Goal: Entertainment & Leisure: Consume media (video, audio)

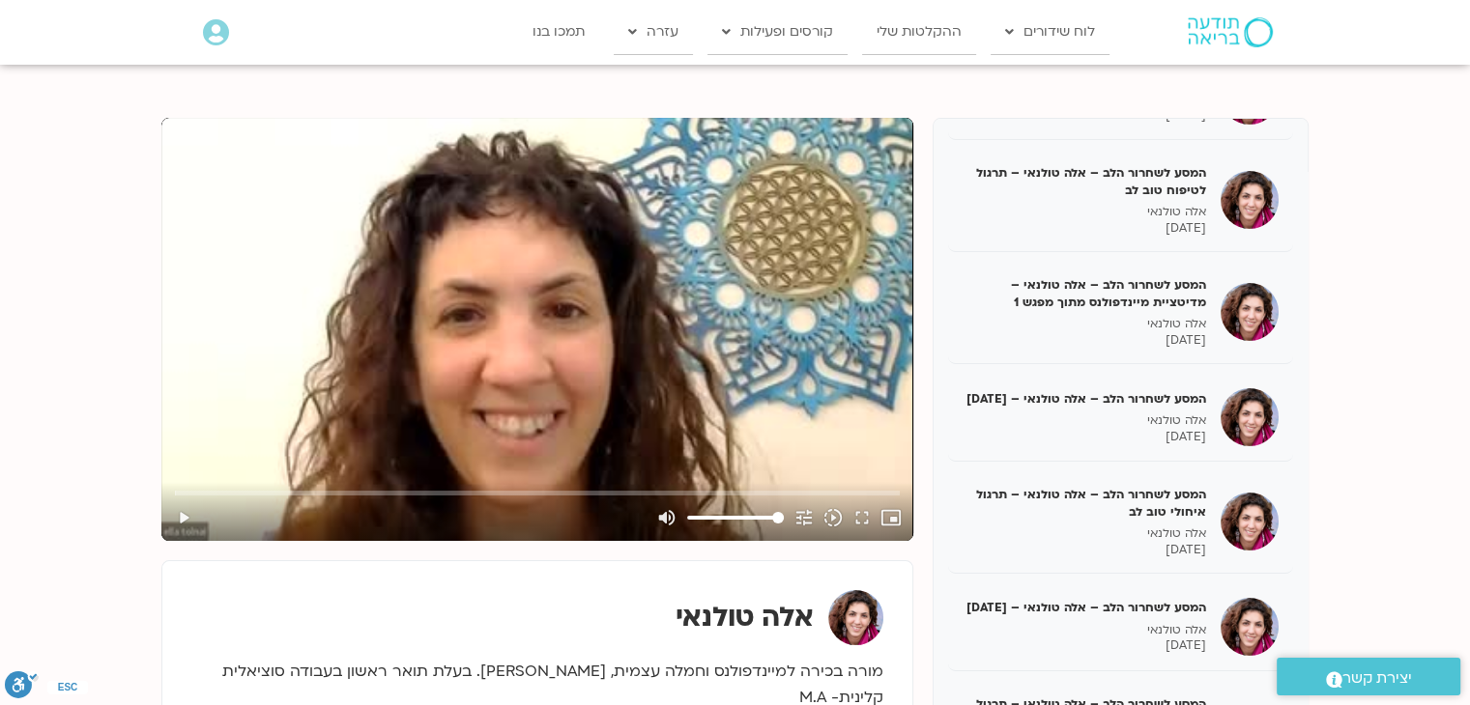
scroll to position [290, 0]
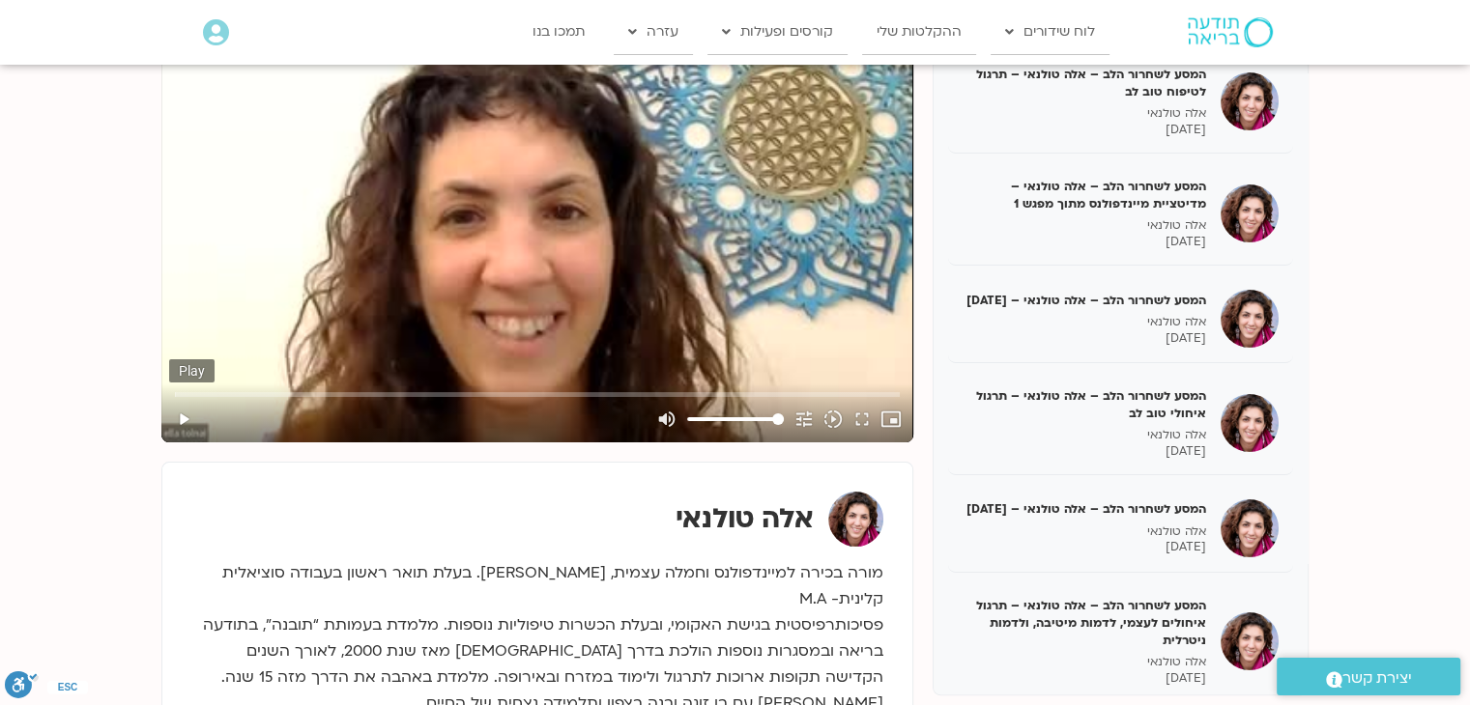
click at [174, 402] on button "play_arrow" at bounding box center [183, 419] width 29 height 46
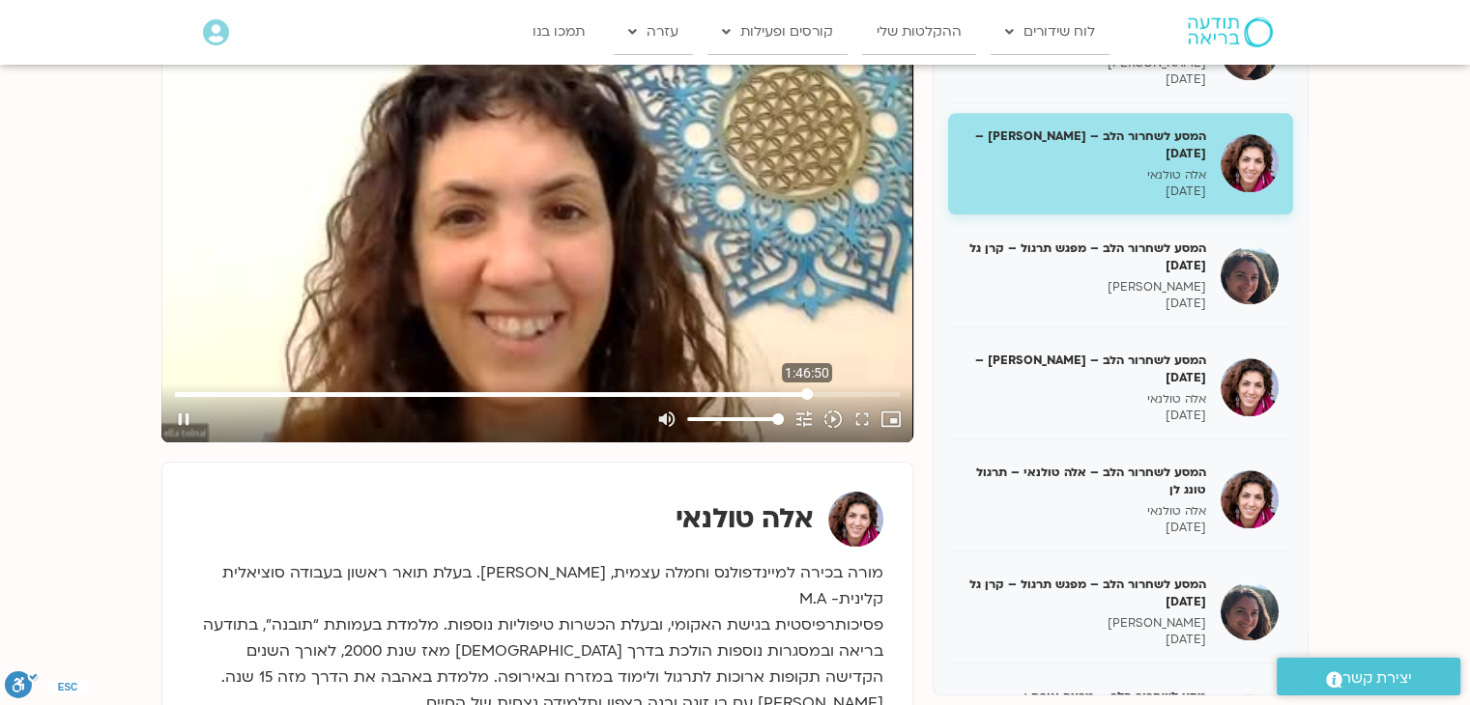
click at [493, 396] on input "Seek" at bounding box center [537, 394] width 725 height 12
click at [493, 394] on input "Seek" at bounding box center [537, 394] width 725 height 12
click at [493, 398] on input "Seek" at bounding box center [537, 394] width 725 height 12
type input "7164.495356"
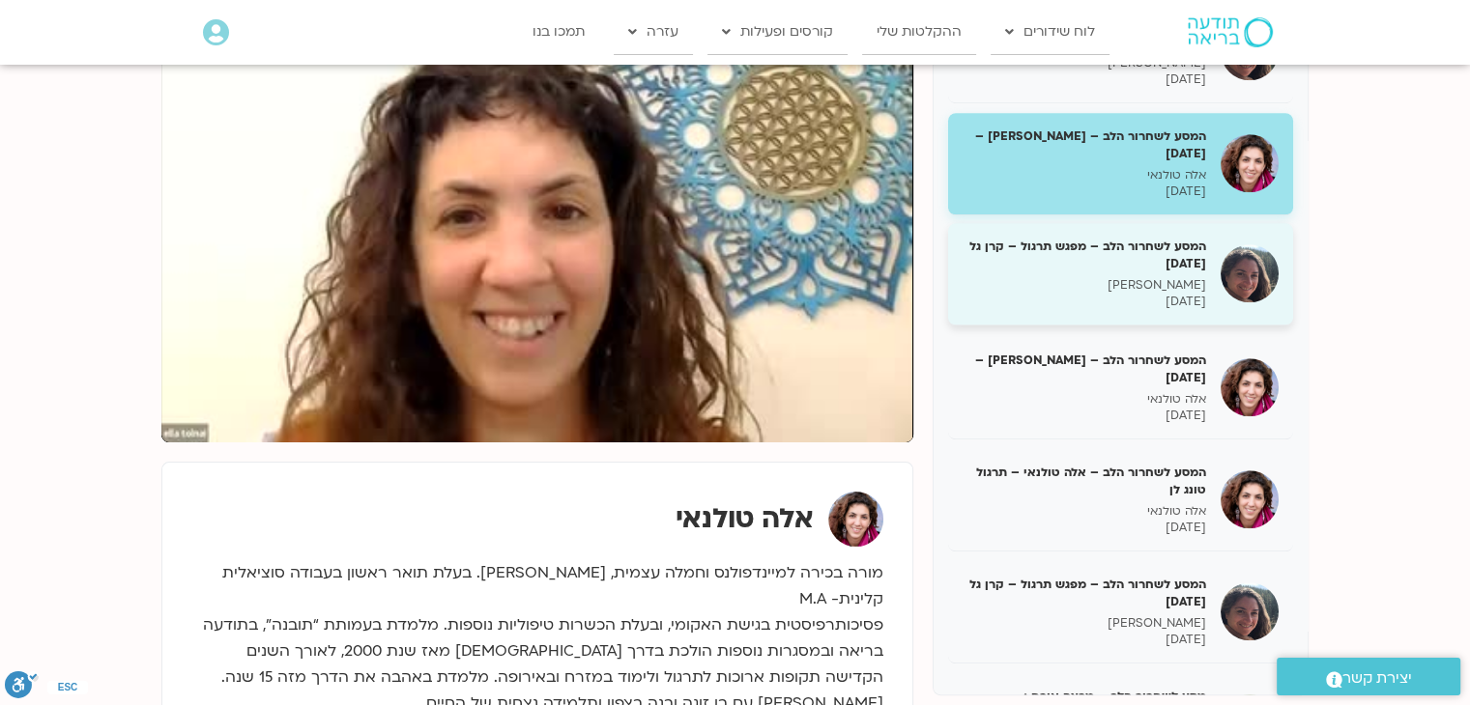
click at [493, 273] on h5 "המסע לשחרור הלב – מפגש תרגול – קרן גל [DATE]" at bounding box center [1085, 255] width 244 height 35
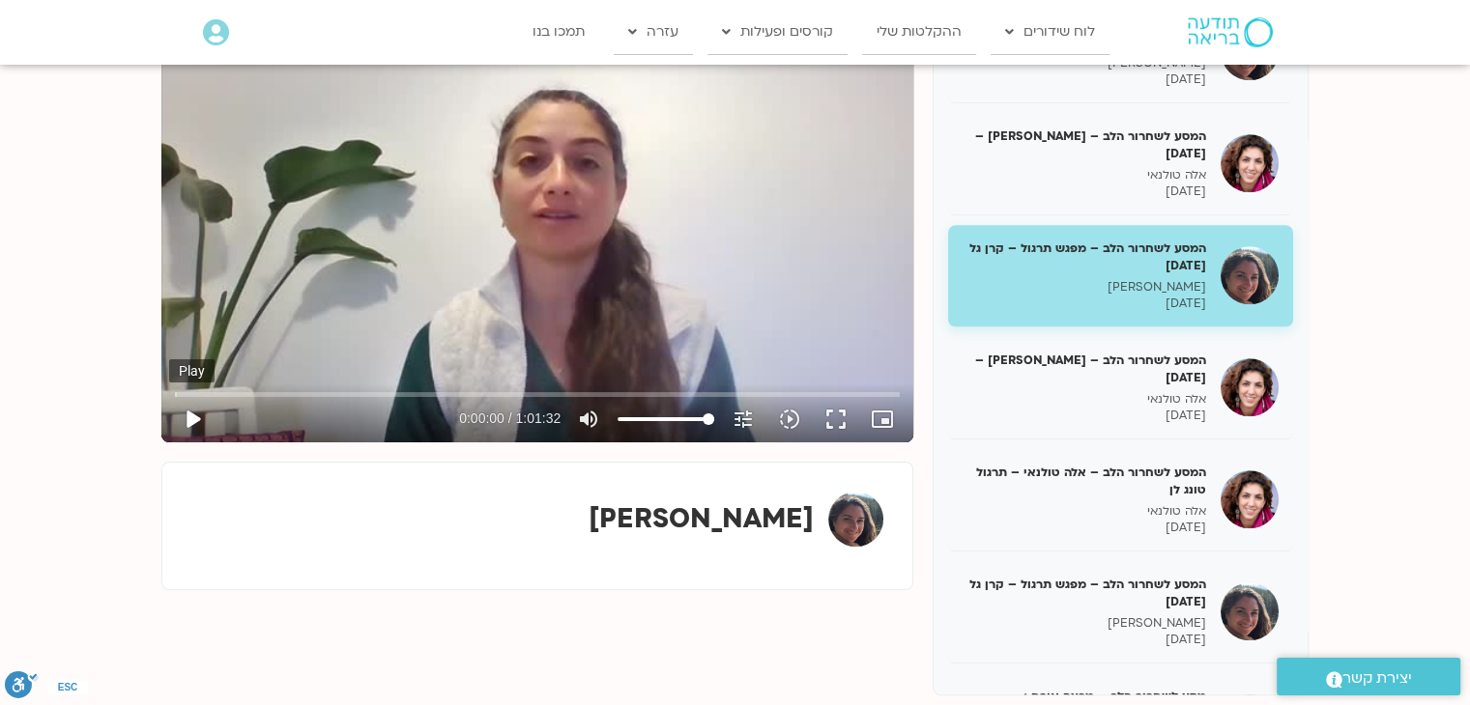
click at [190, 415] on button "play_arrow" at bounding box center [192, 419] width 46 height 46
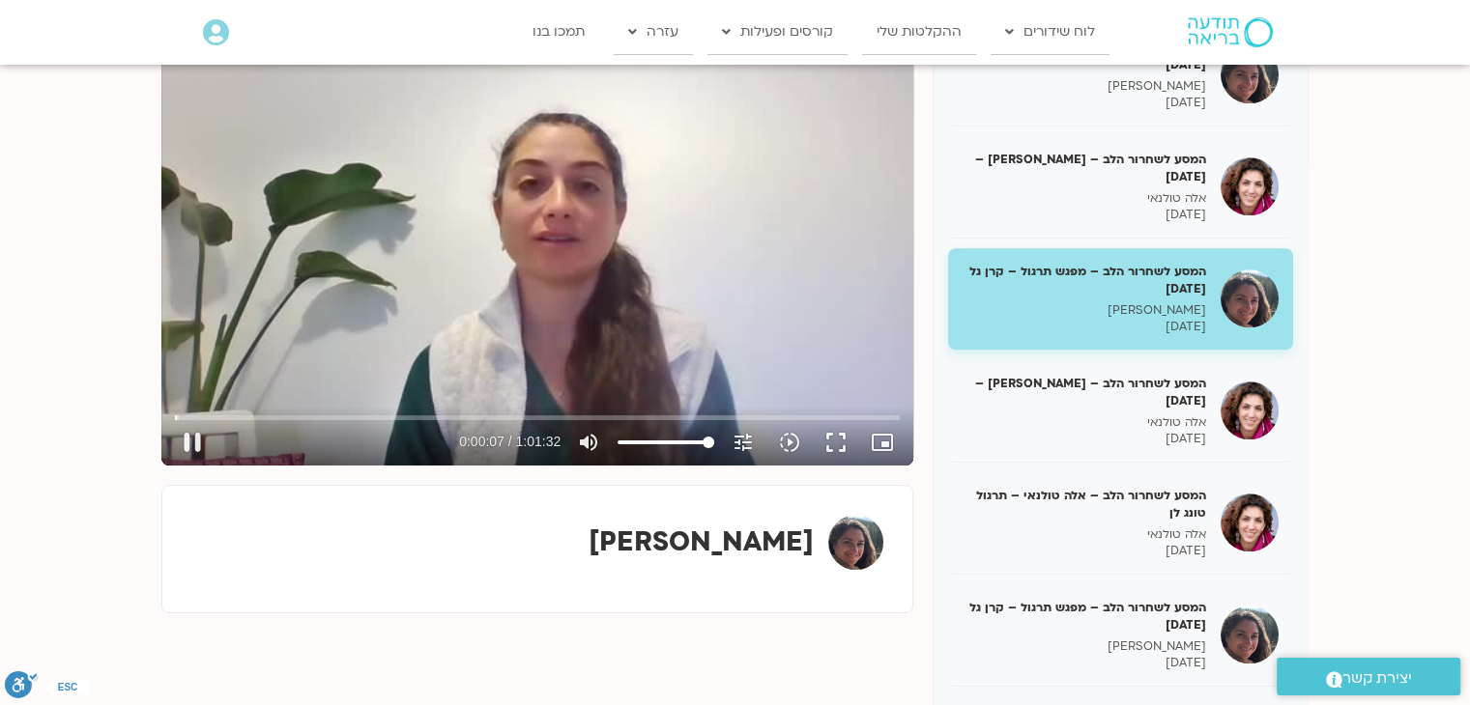
scroll to position [193, 0]
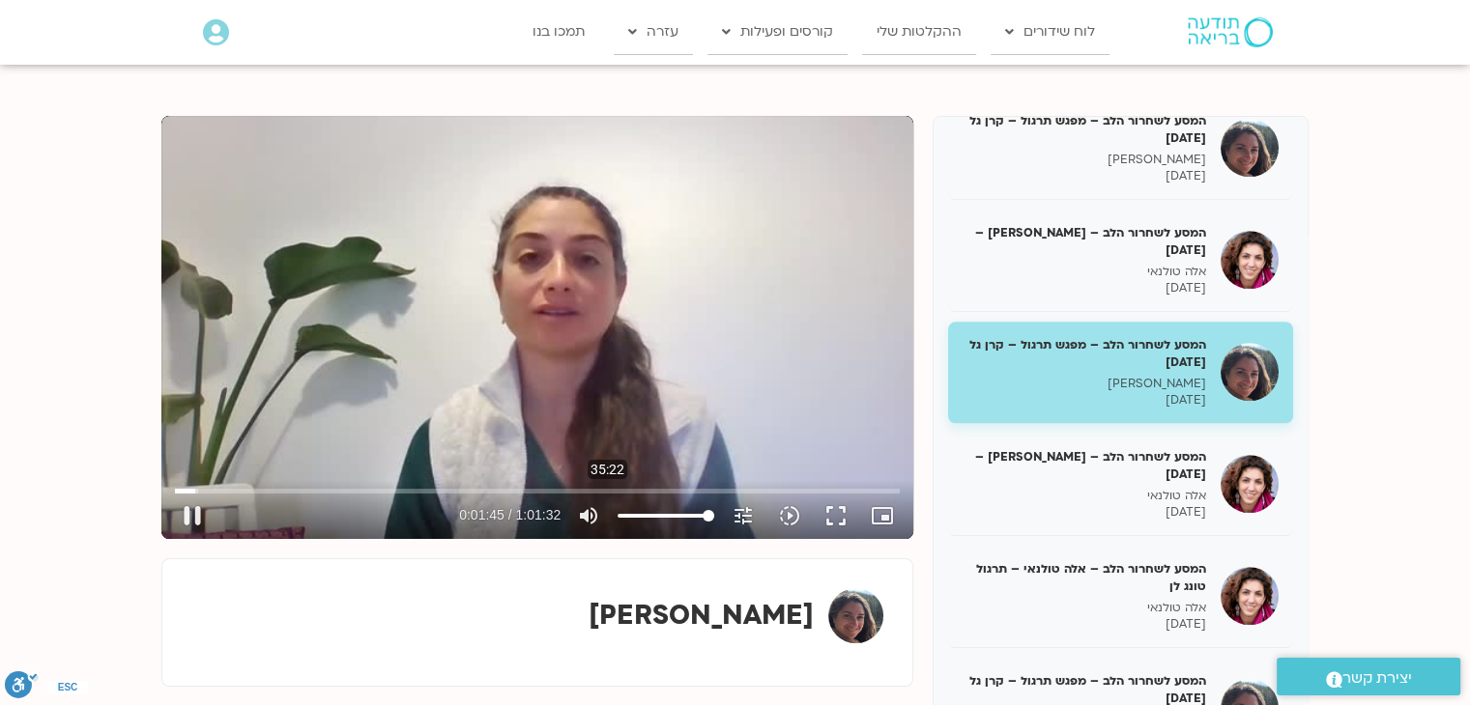
type input "105.366318"
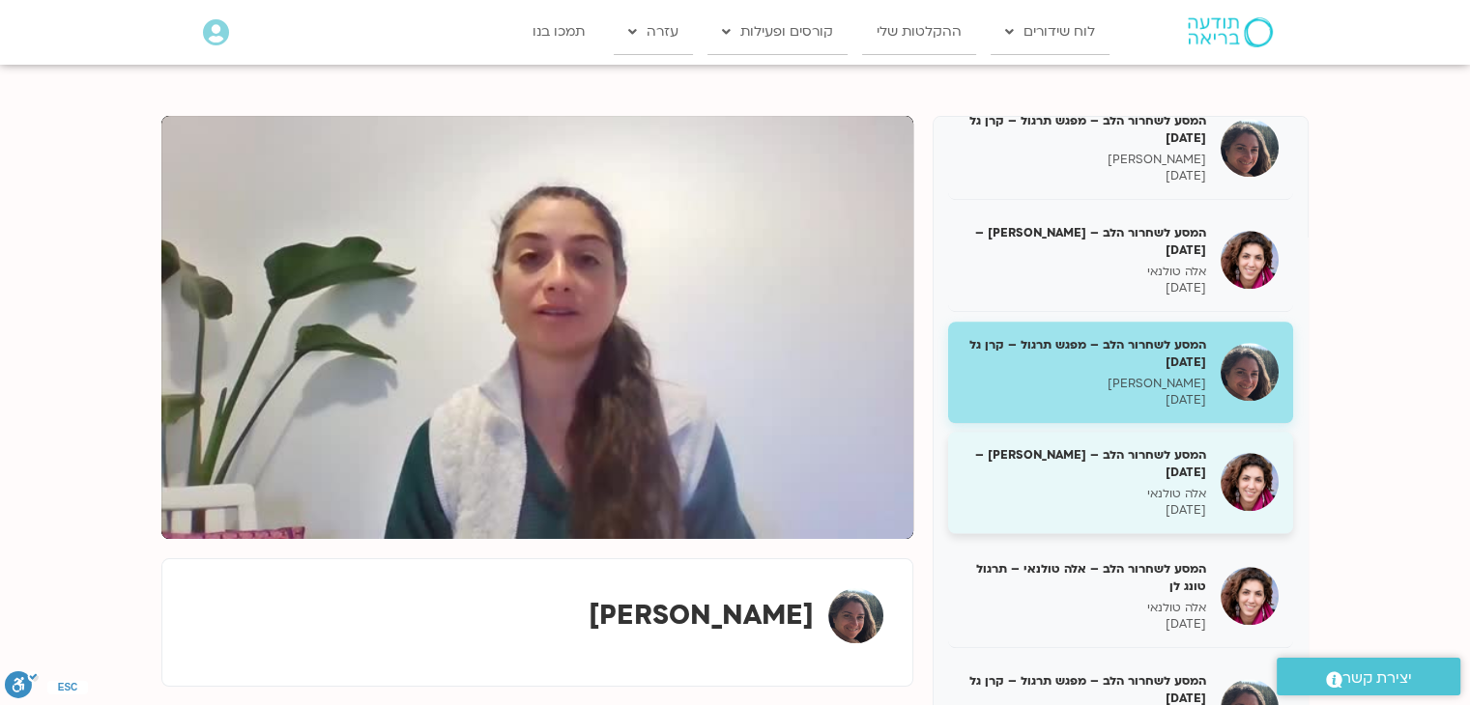
click at [493, 503] on p "אלה טולנאי" at bounding box center [1085, 494] width 244 height 16
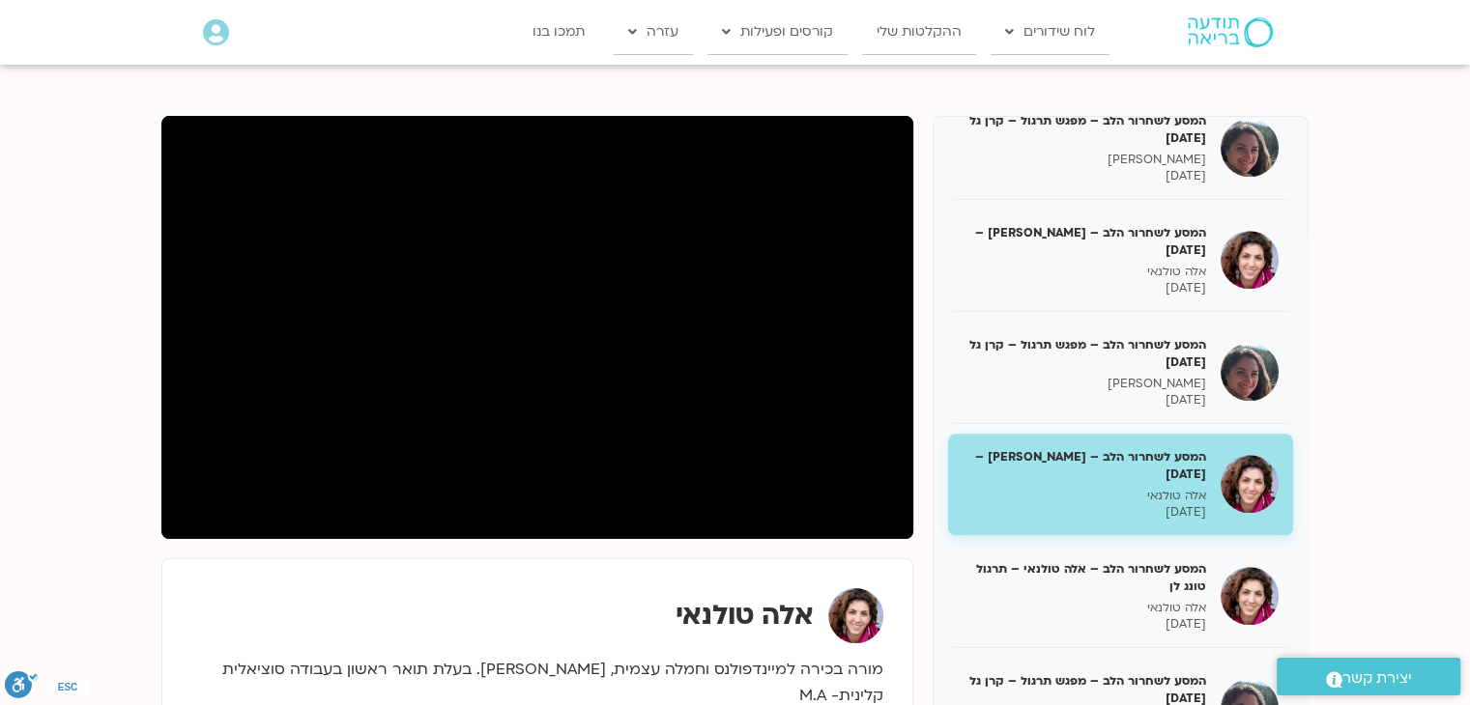
click at [493, 325] on section "המסע לשחרור הלב עם [PERSON_NAME] – מפגש מבוא [PERSON_NAME] [DATE] המסע לשחרור ה…" at bounding box center [735, 515] width 1470 height 915
click at [67, 357] on section "המסע לשחרור הלב עם [PERSON_NAME] – מפגש מבוא [PERSON_NAME] [DATE] המסע לשחרור ה…" at bounding box center [735, 515] width 1470 height 915
